Goal: Task Accomplishment & Management: Manage account settings

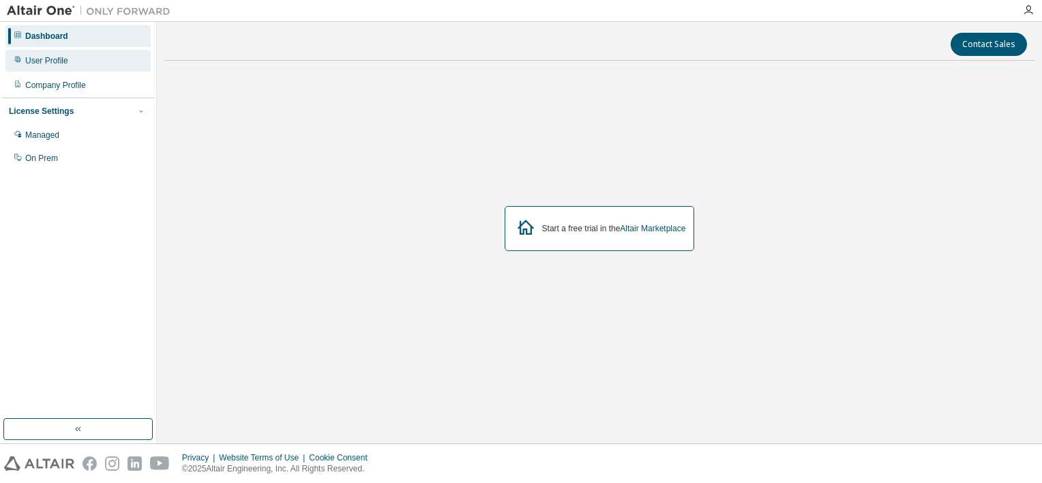
click at [50, 58] on div "User Profile" at bounding box center [46, 60] width 43 height 11
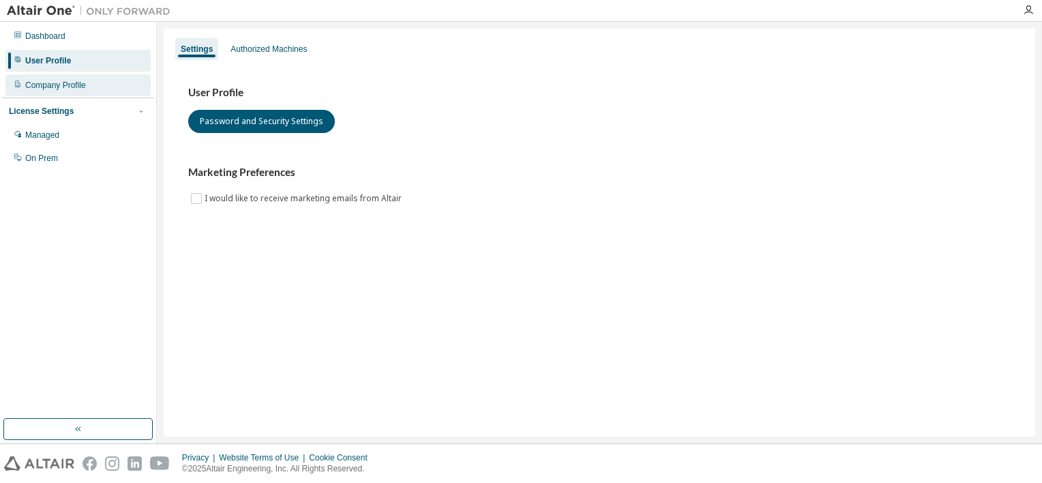
click at [71, 83] on div "Company Profile" at bounding box center [55, 85] width 61 height 11
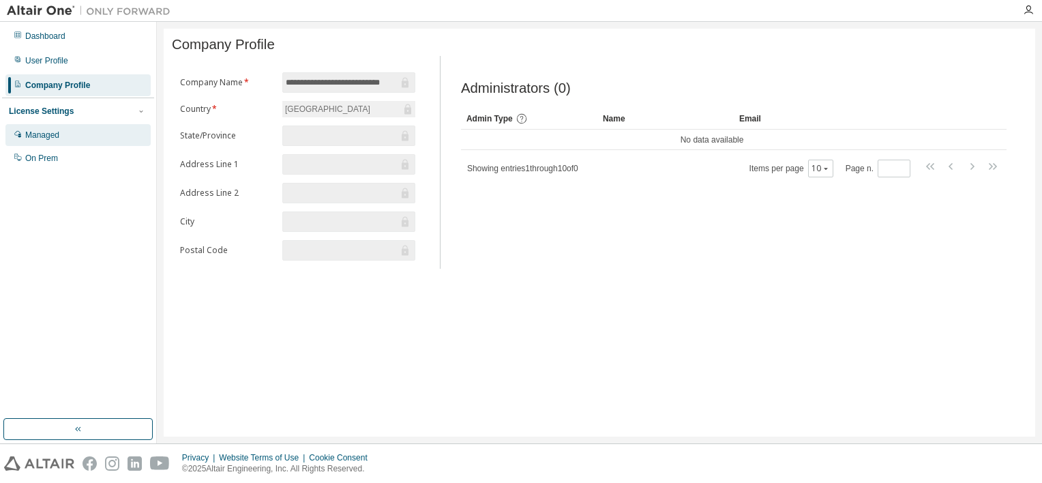
click at [54, 136] on div "Managed" at bounding box center [42, 135] width 34 height 11
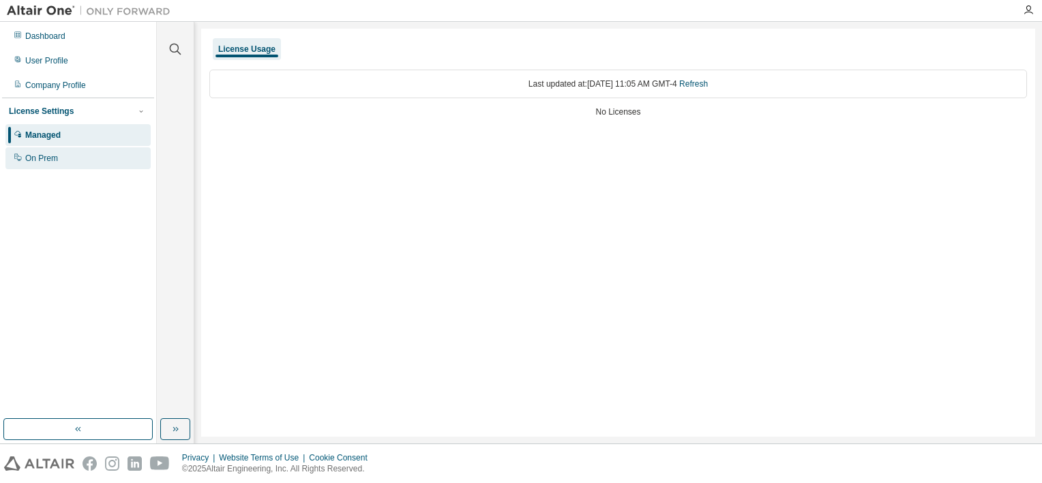
click at [55, 161] on div "On Prem" at bounding box center [41, 158] width 33 height 11
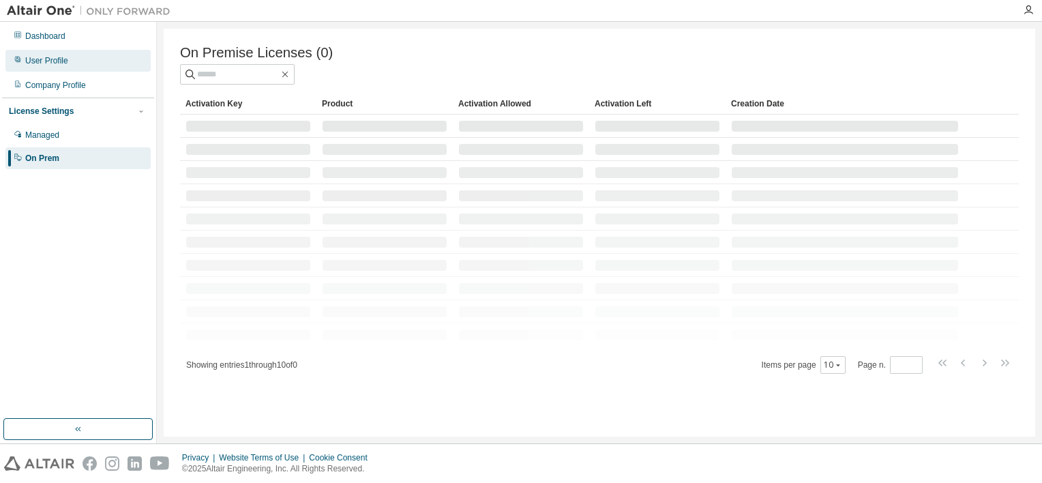
click at [51, 63] on div "User Profile" at bounding box center [46, 60] width 43 height 11
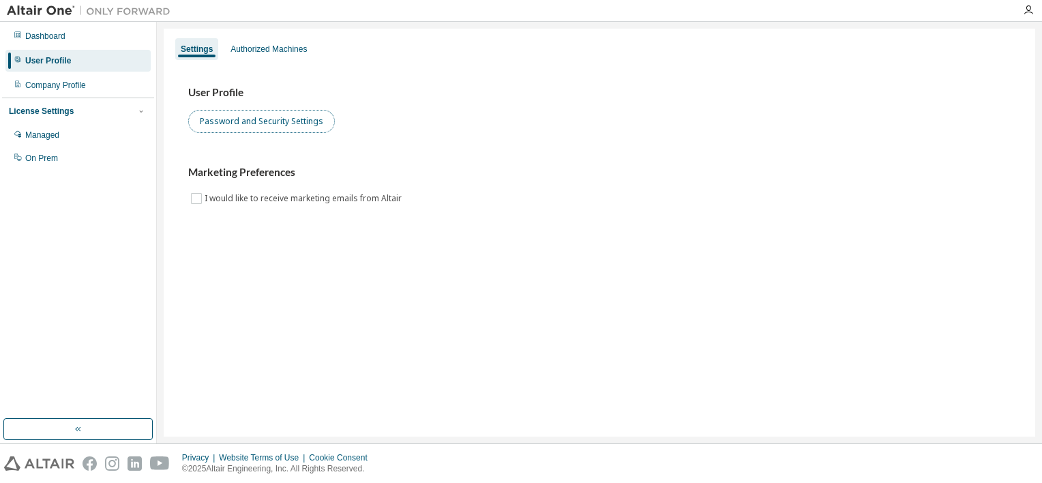
click at [297, 122] on button "Password and Security Settings" at bounding box center [261, 121] width 147 height 23
click at [281, 114] on button "Password and Security Settings" at bounding box center [261, 121] width 147 height 23
